Goal: Task Accomplishment & Management: Use online tool/utility

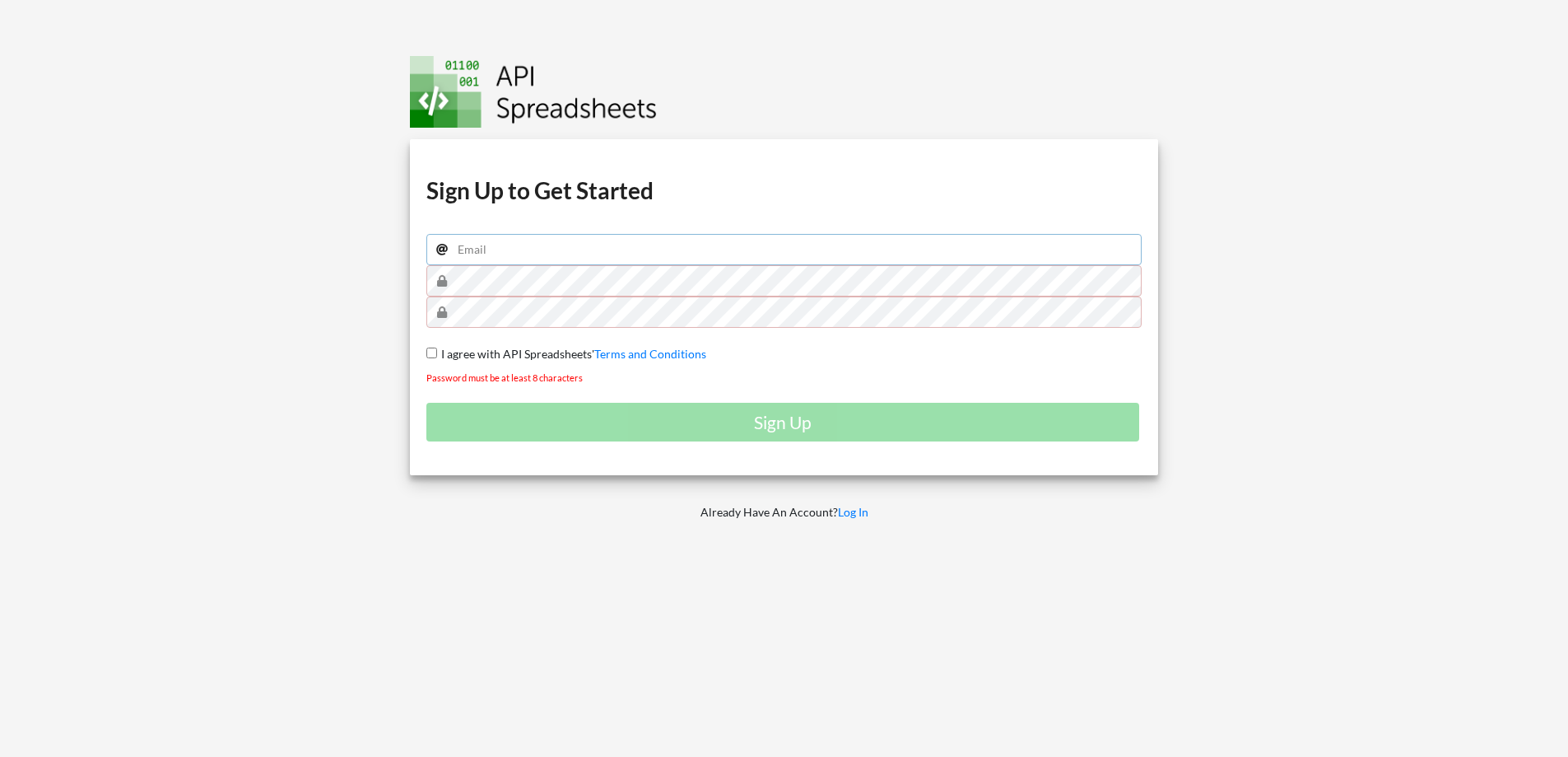
click at [621, 254] on input "email" at bounding box center [785, 249] width 716 height 31
type input "[EMAIL_ADDRESS][DOMAIN_NAME]"
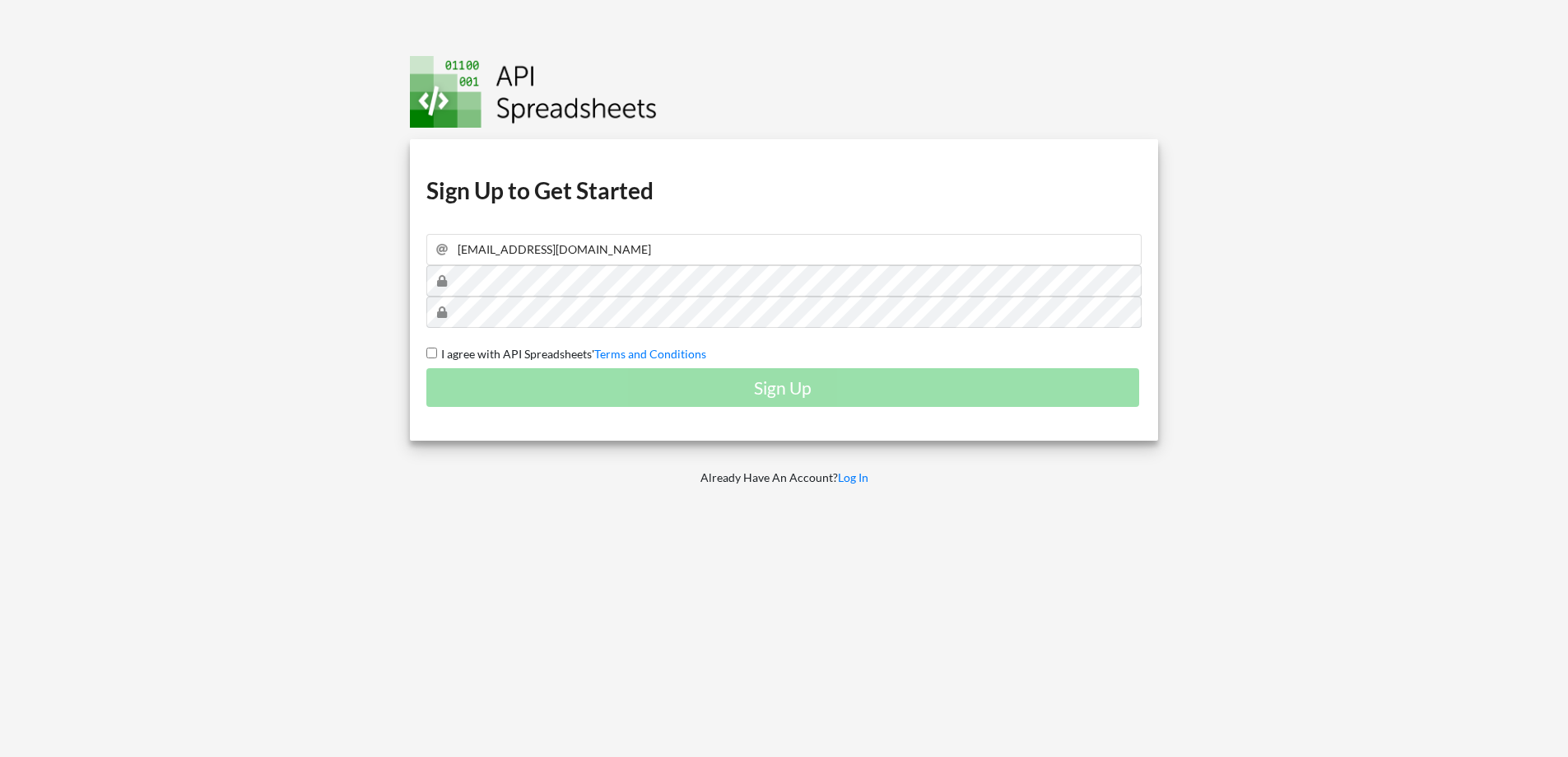
click at [429, 350] on input "I agree with API Spreadsheets' Terms and Conditions" at bounding box center [432, 352] width 11 height 11
checkbox input "true"
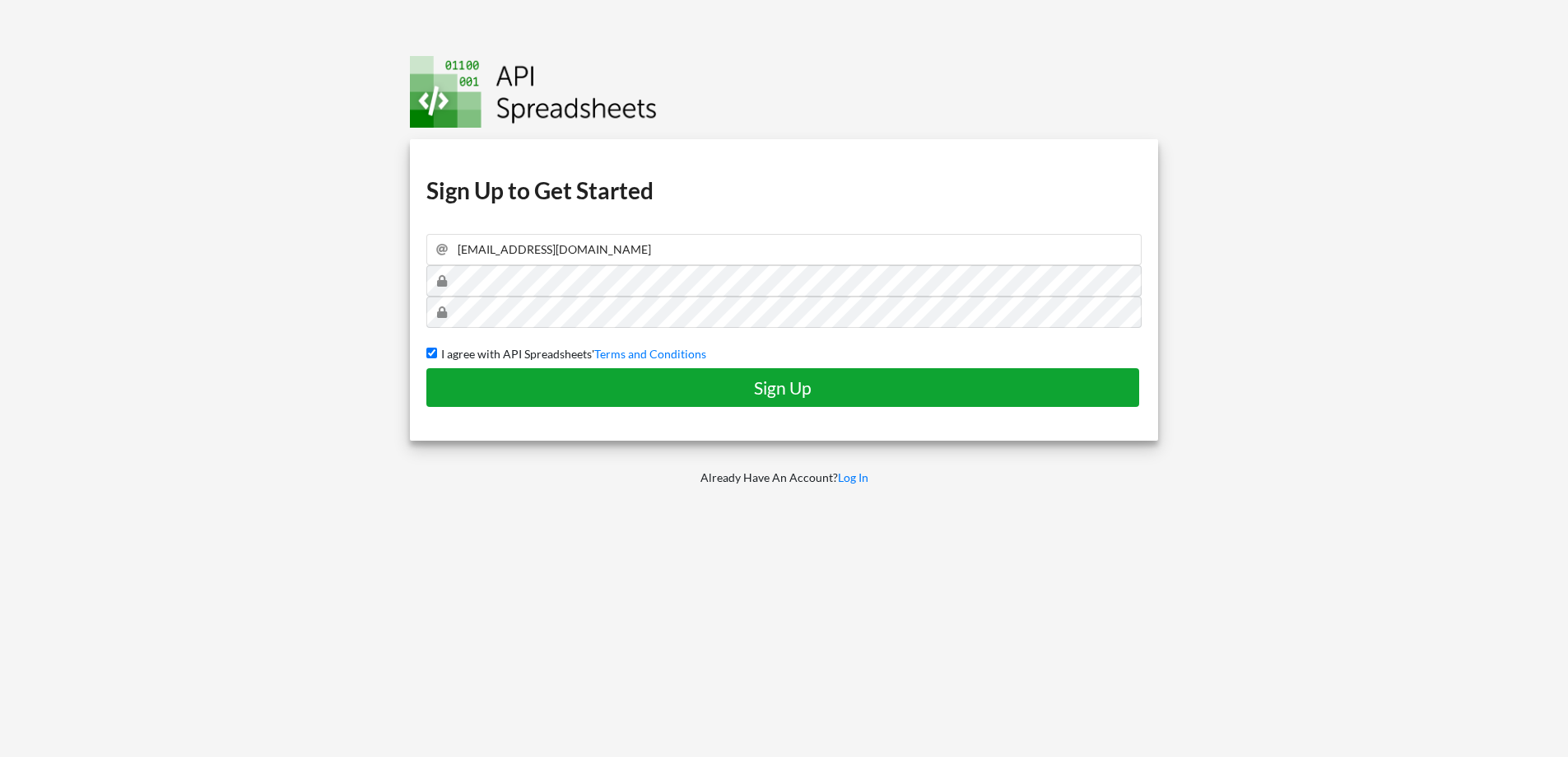
click at [770, 387] on h4 "Sign Up" at bounding box center [782, 387] width 678 height 21
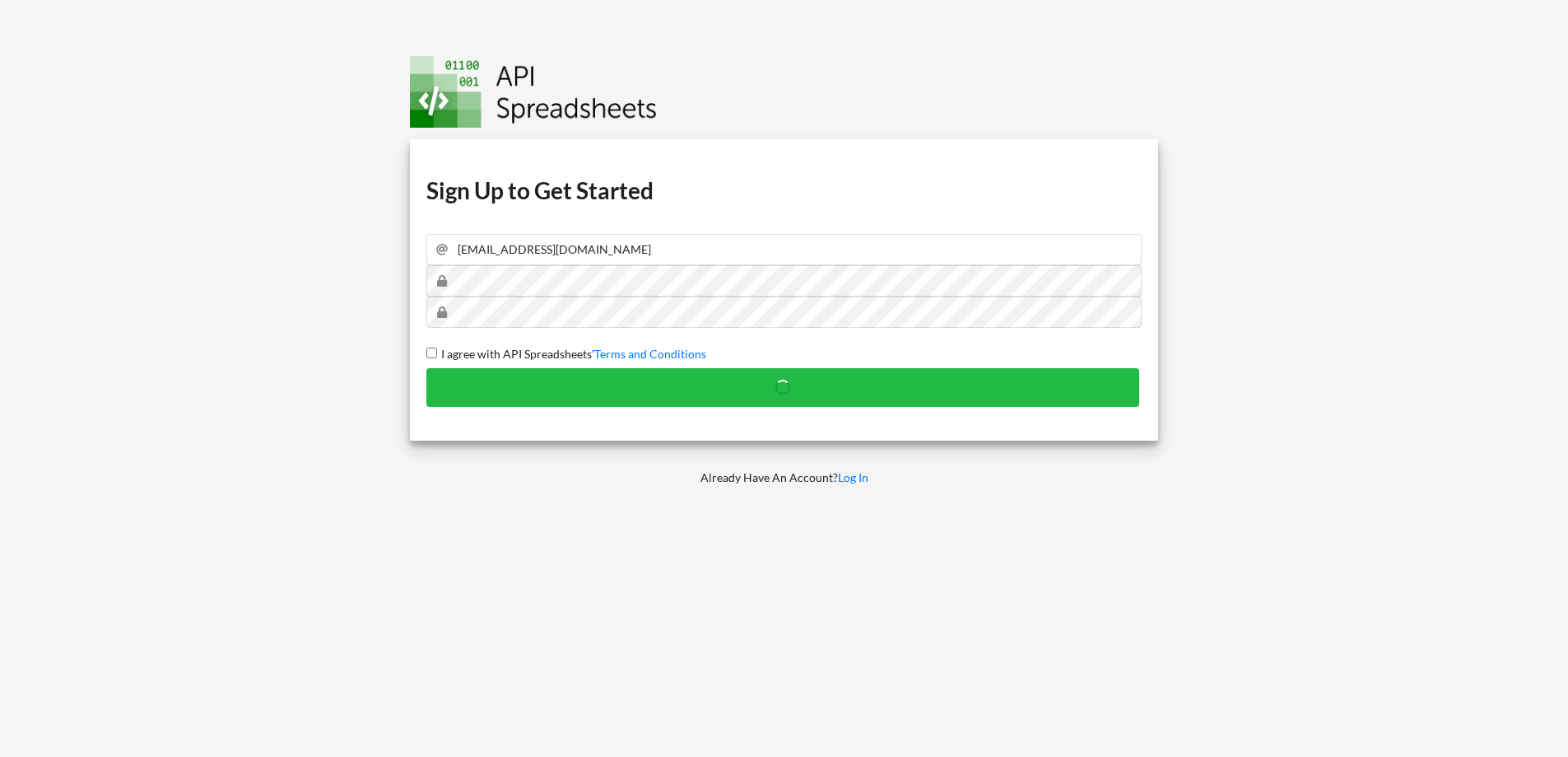
checkbox input "false"
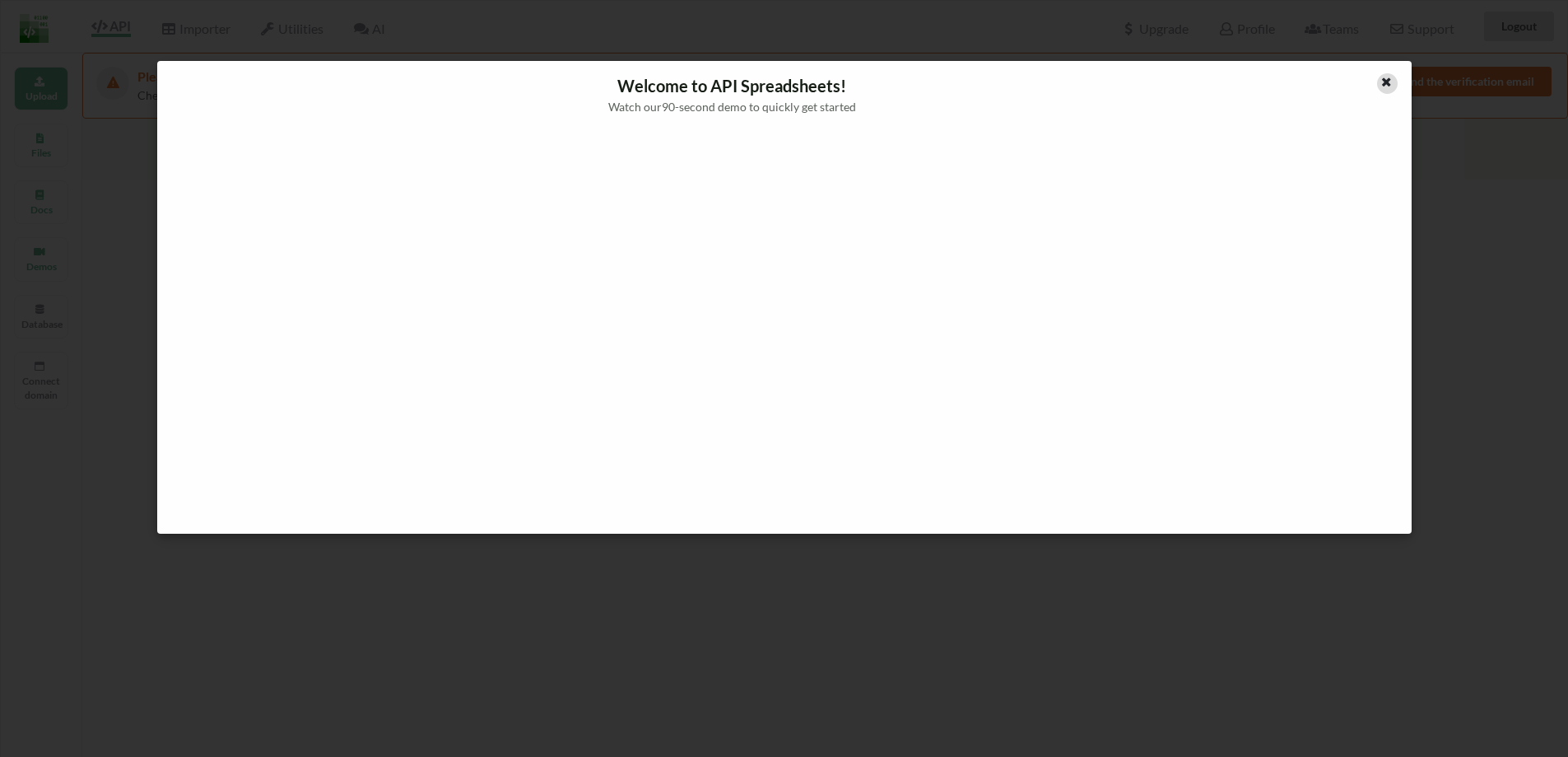
click at [1385, 84] on icon at bounding box center [1386, 81] width 14 height 12
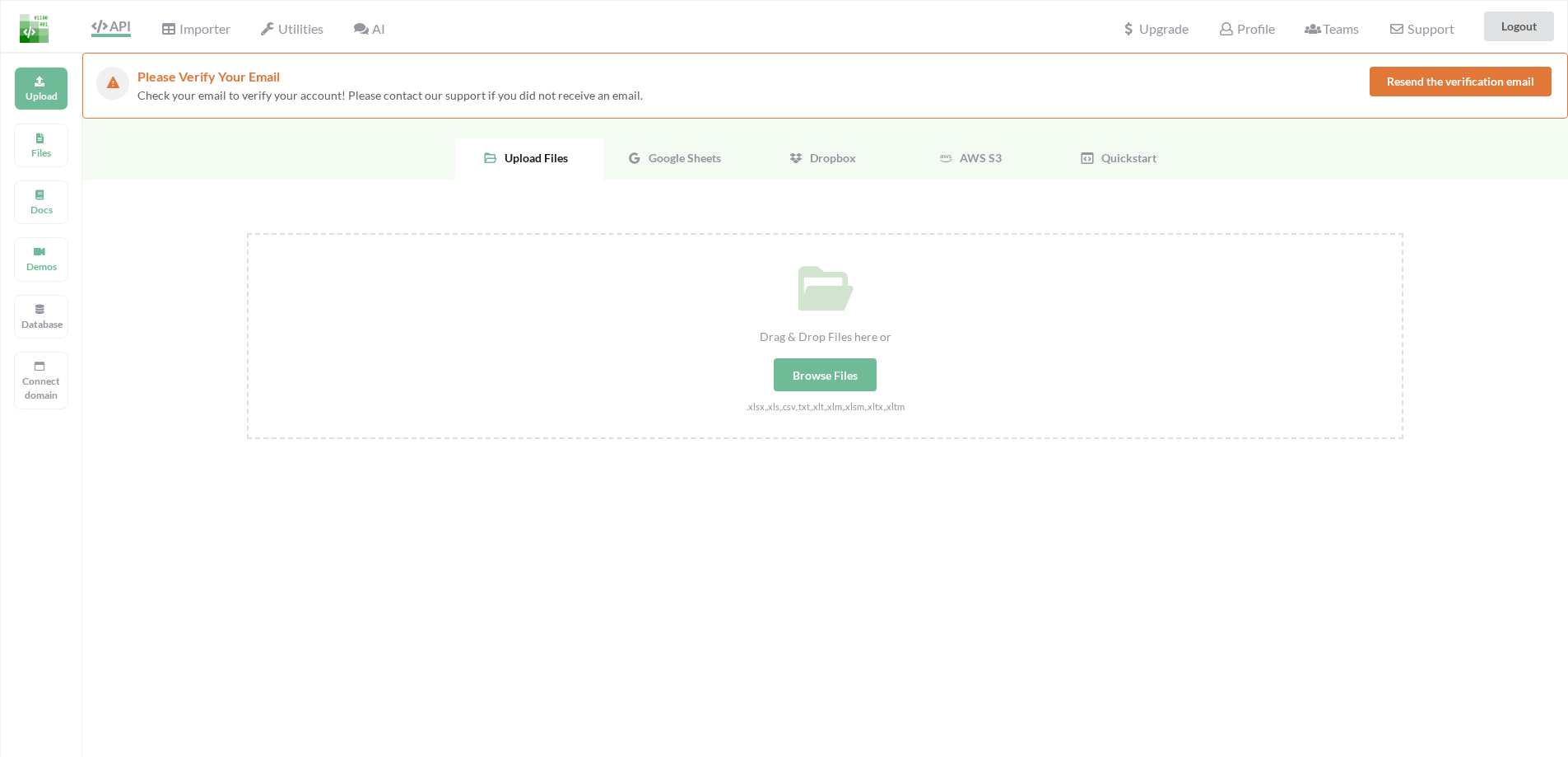
click at [846, 379] on div "Browse Files" at bounding box center [825, 375] width 103 height 33
click at [247, 233] on input "Drag & Drop Files here or Browse Files .xlsx,.xls,.csv,.txt,.xlt,.xlm,.xlsm,.xl…" at bounding box center [247, 233] width 0 height 0
type input "C:\fakepath\EmailCollection.xlsx"
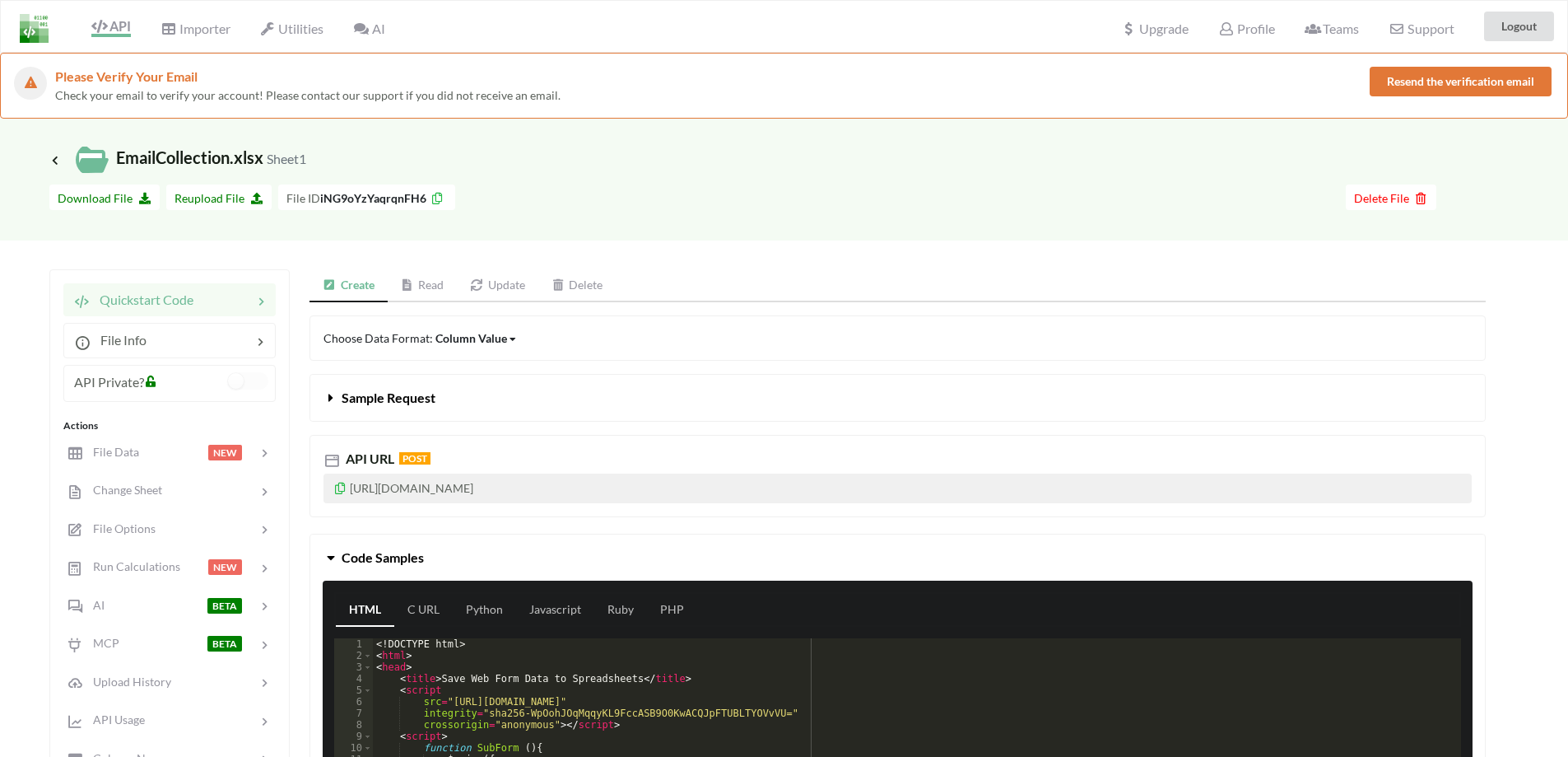
scroll to position [82, 0]
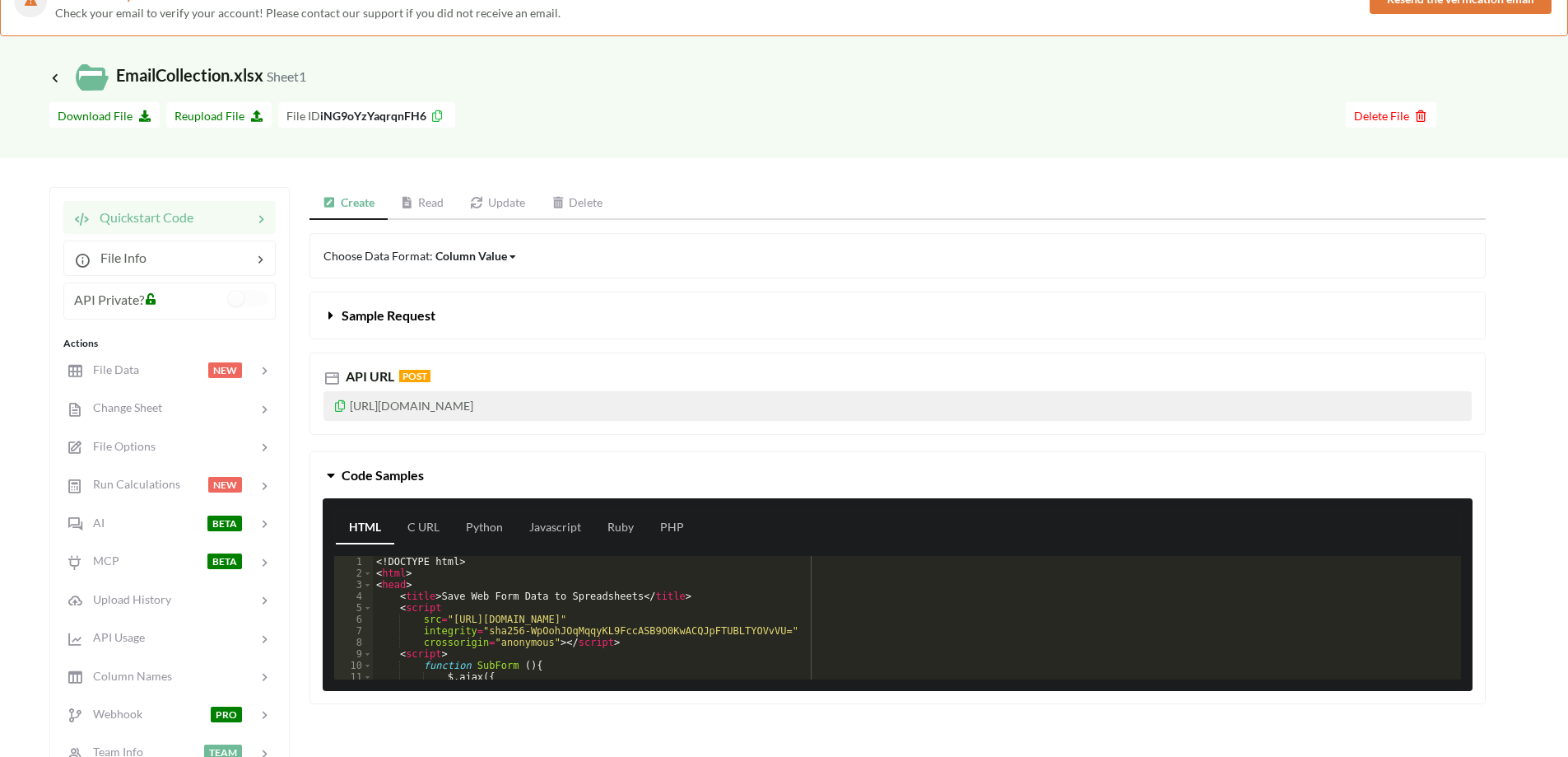
click at [338, 407] on icon at bounding box center [340, 404] width 14 height 12
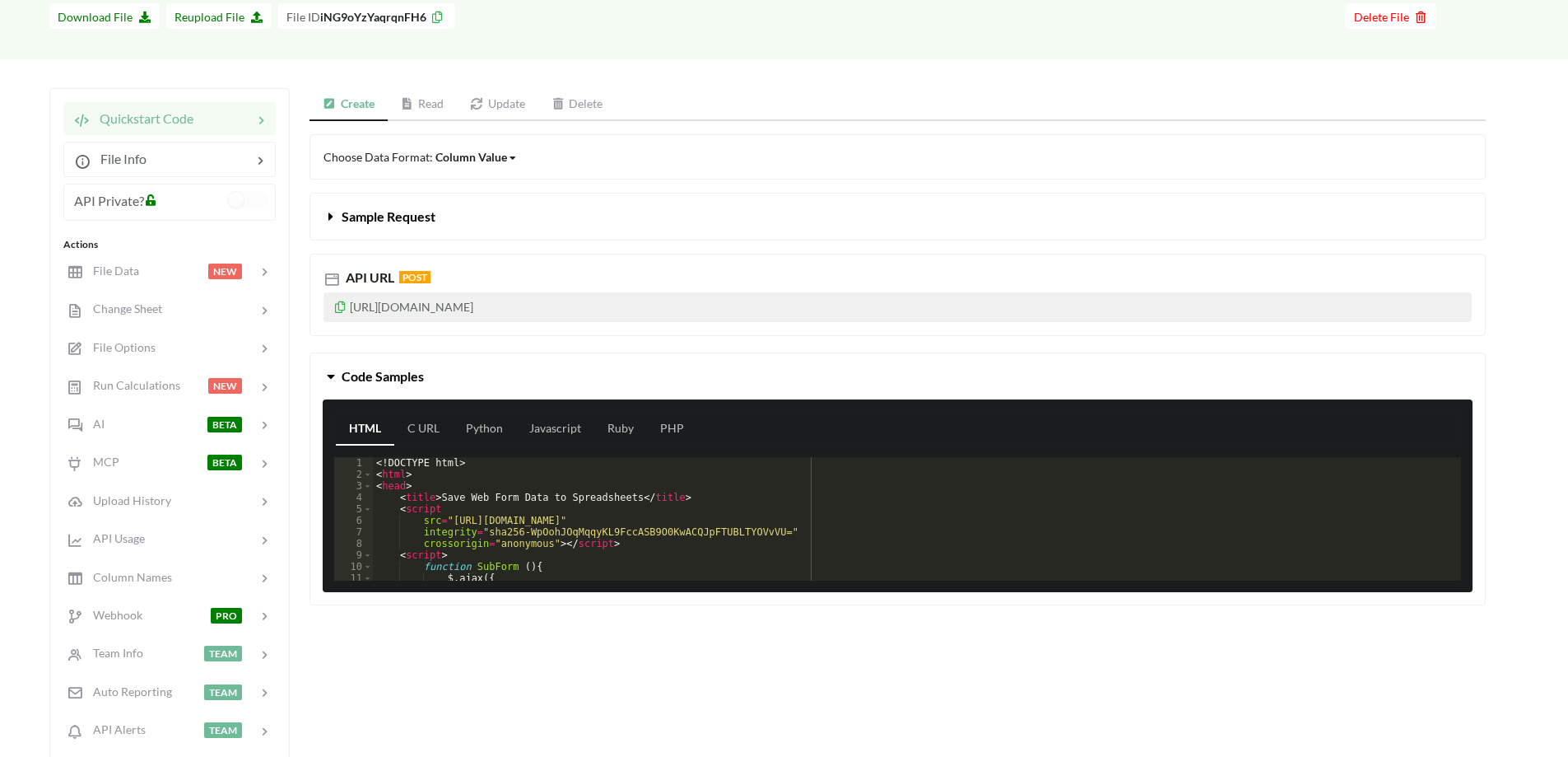
scroll to position [0, 0]
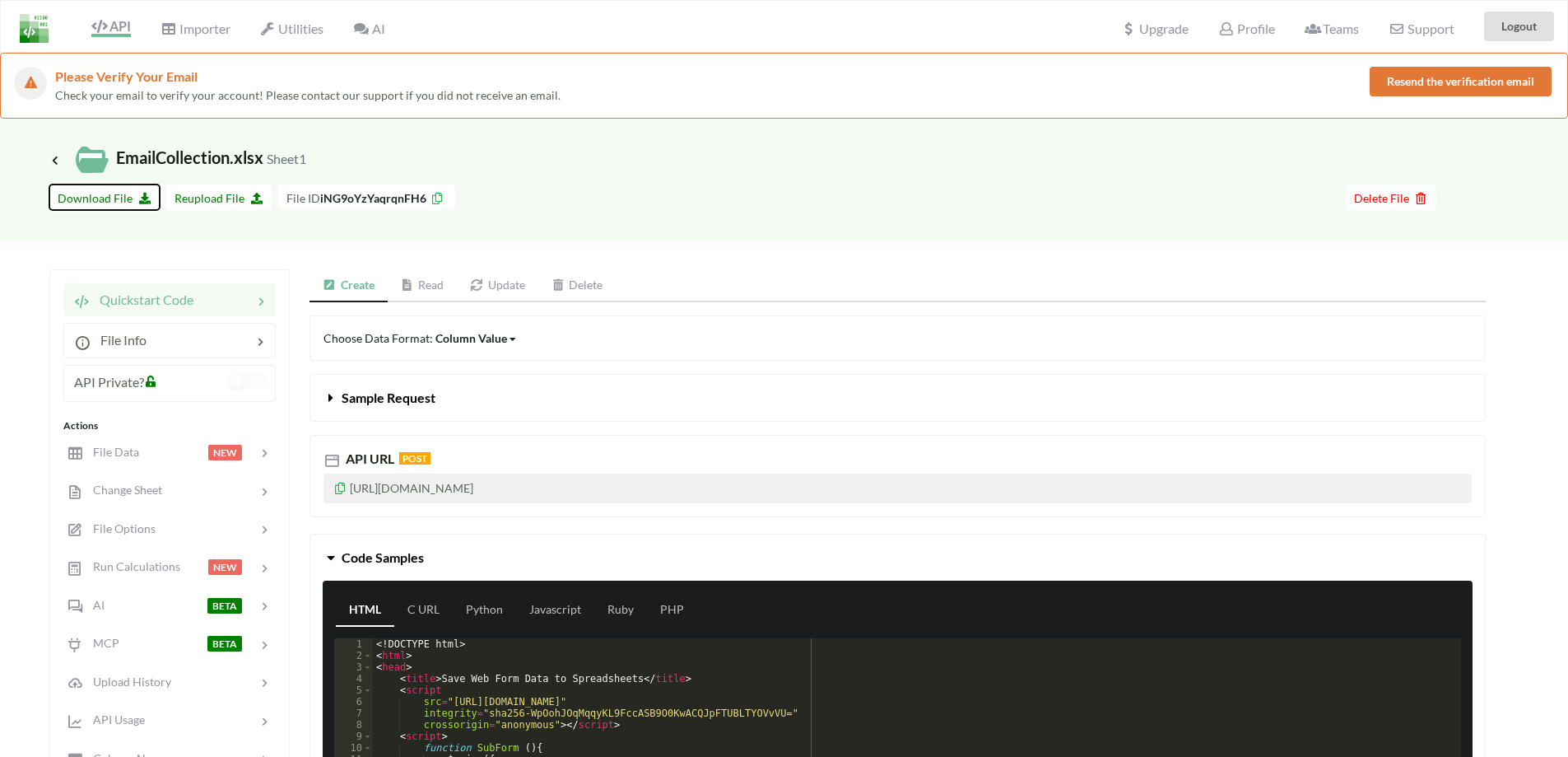
click at [114, 192] on span "Download File" at bounding box center [105, 198] width 94 height 14
click at [509, 336] on icon at bounding box center [512, 340] width 7 height 10
click at [148, 382] on icon at bounding box center [151, 379] width 14 height 12
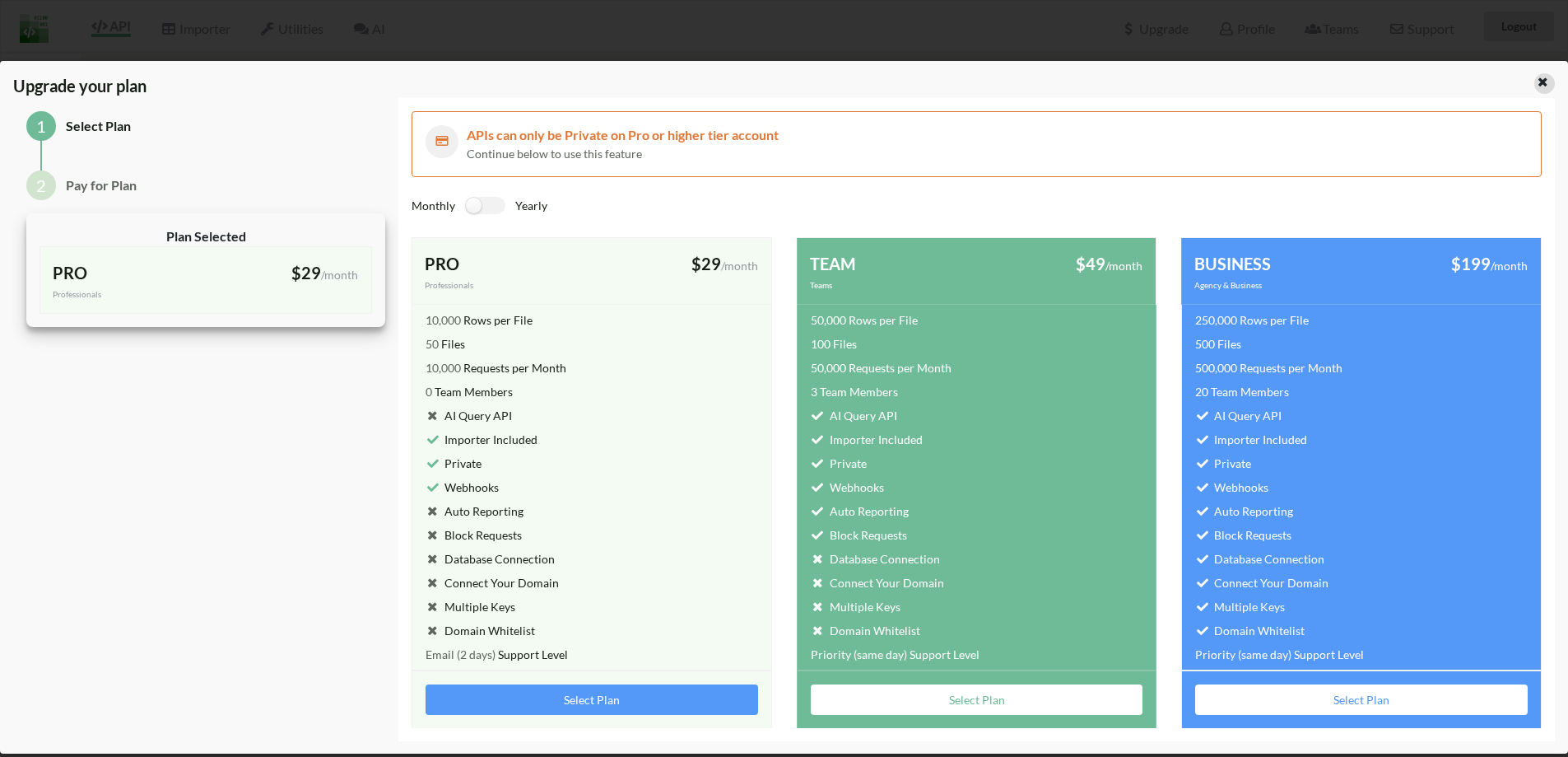
click at [1542, 82] on icon at bounding box center [1543, 81] width 14 height 12
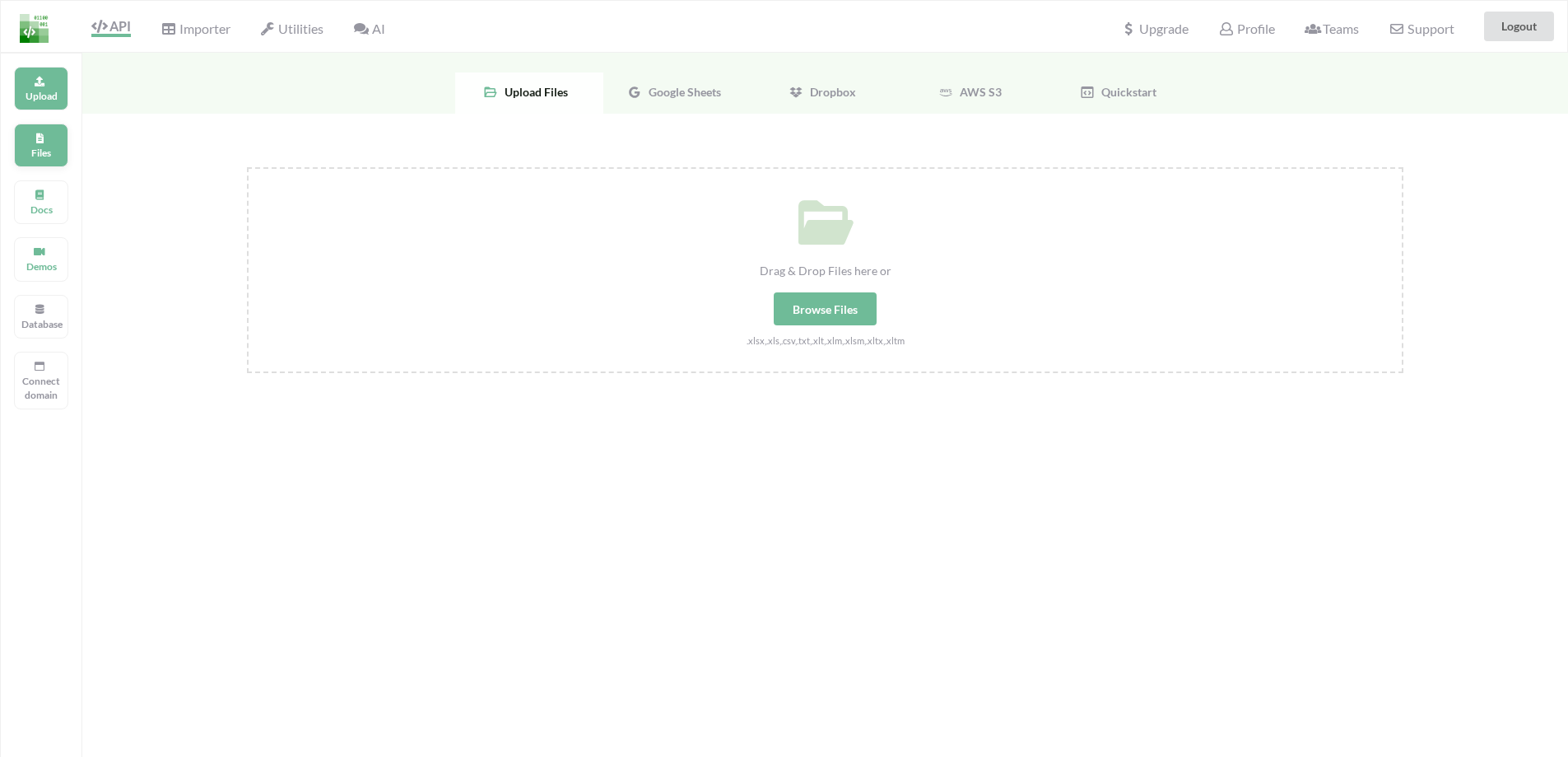
click at [53, 141] on div "Files" at bounding box center [40, 145] width 54 height 43
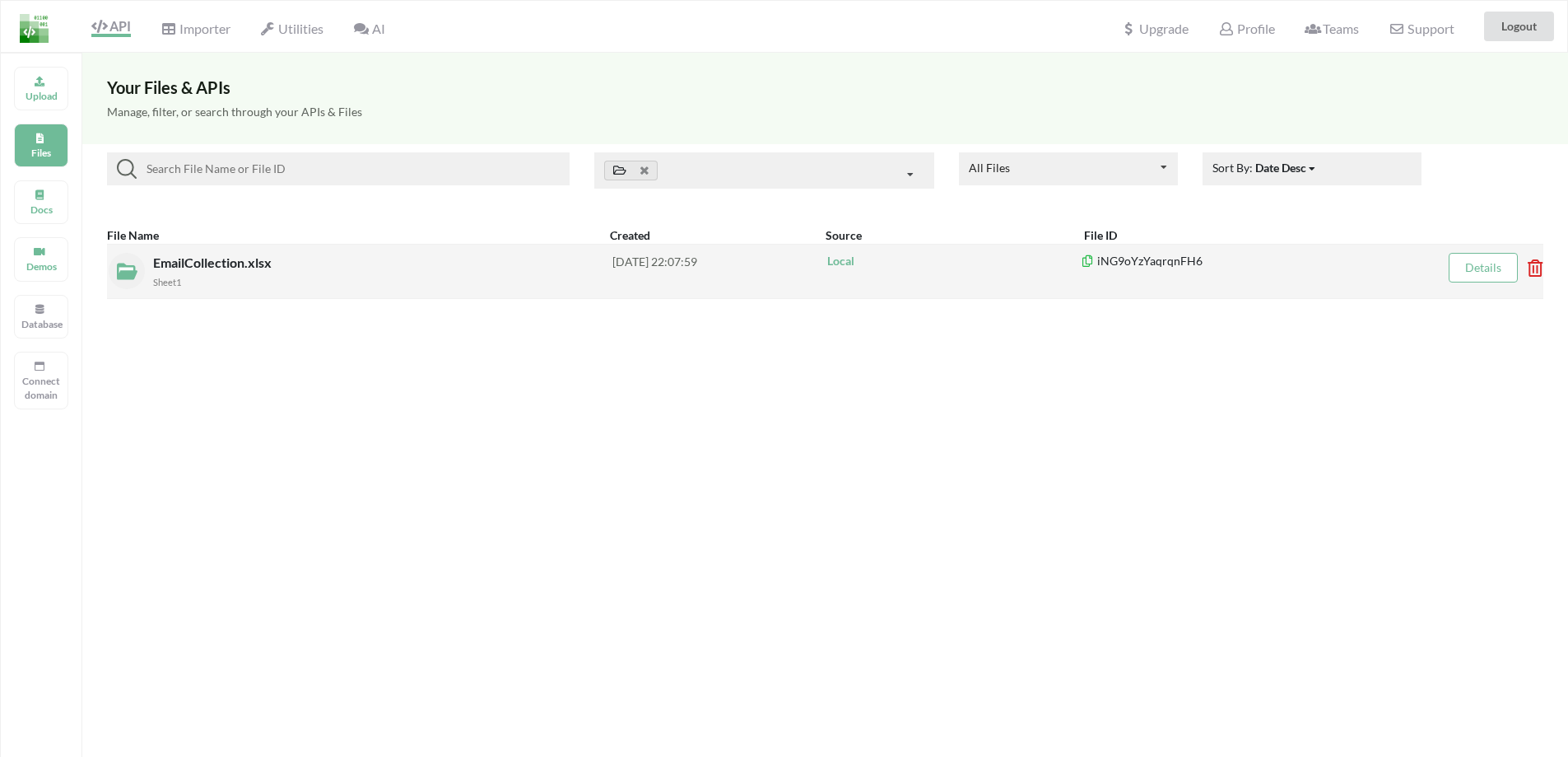
click at [345, 259] on div "EmailCollection.xlsx Sheet1" at bounding box center [383, 272] width 459 height 37
